Goal: Information Seeking & Learning: Learn about a topic

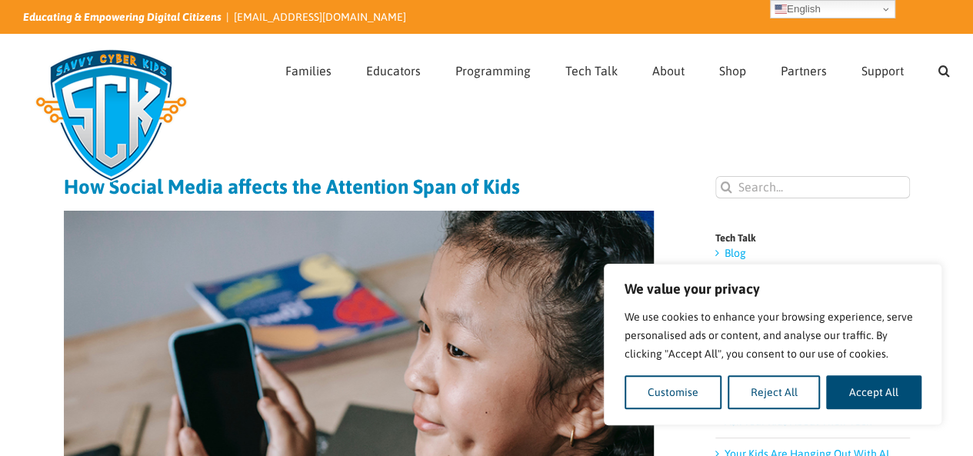
click at [887, 369] on div "We use cookies to enhance your browsing experience, serve personalised ads or c…" at bounding box center [772, 359] width 297 height 102
click at [880, 394] on button "Accept All" at bounding box center [873, 392] width 95 height 34
checkbox input "true"
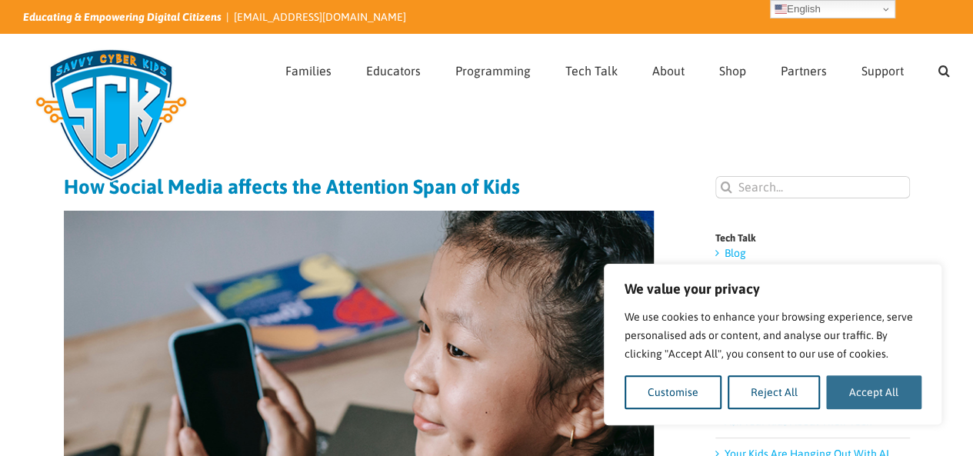
checkbox input "true"
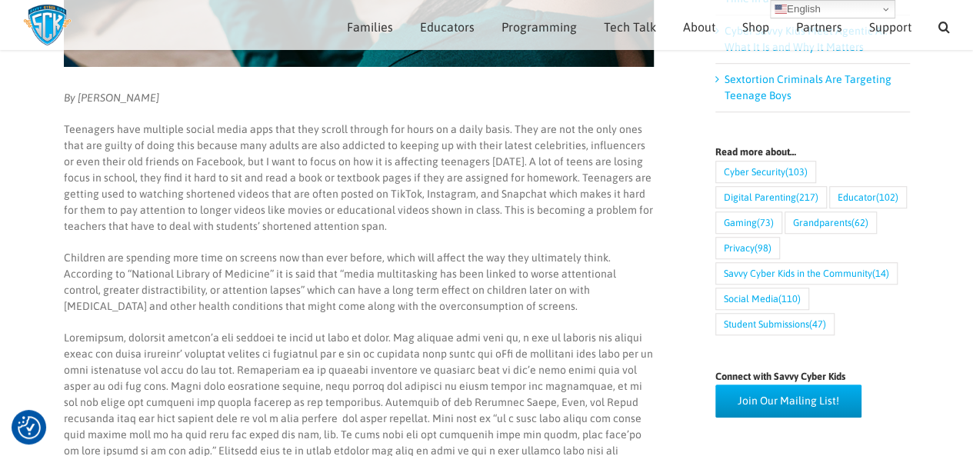
scroll to position [488, 0]
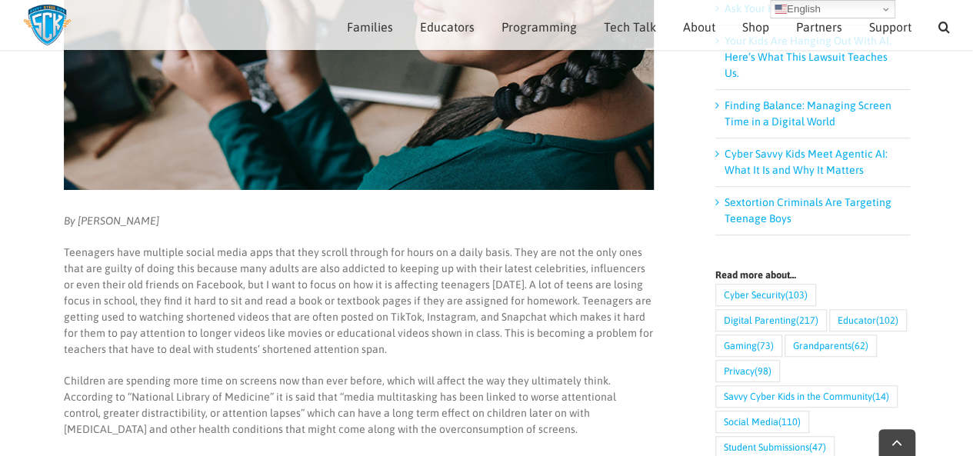
scroll to position [398, 0]
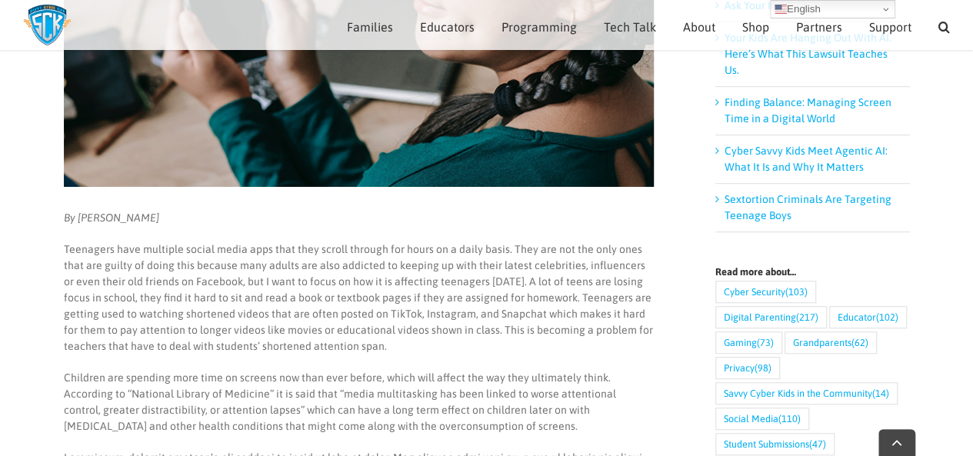
drag, startPoint x: 984, startPoint y: 97, endPoint x: 984, endPoint y: 185, distance: 87.7
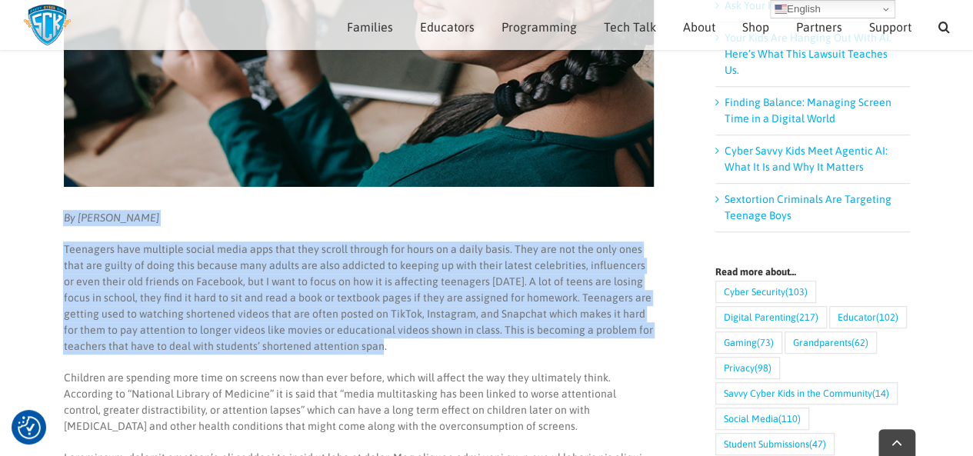
drag, startPoint x: 65, startPoint y: 217, endPoint x: 652, endPoint y: 349, distance: 602.3
copy div "By [PERSON_NAME] Teenagers have multiple social media apps that they scroll thr…"
